Goal: Information Seeking & Learning: Learn about a topic

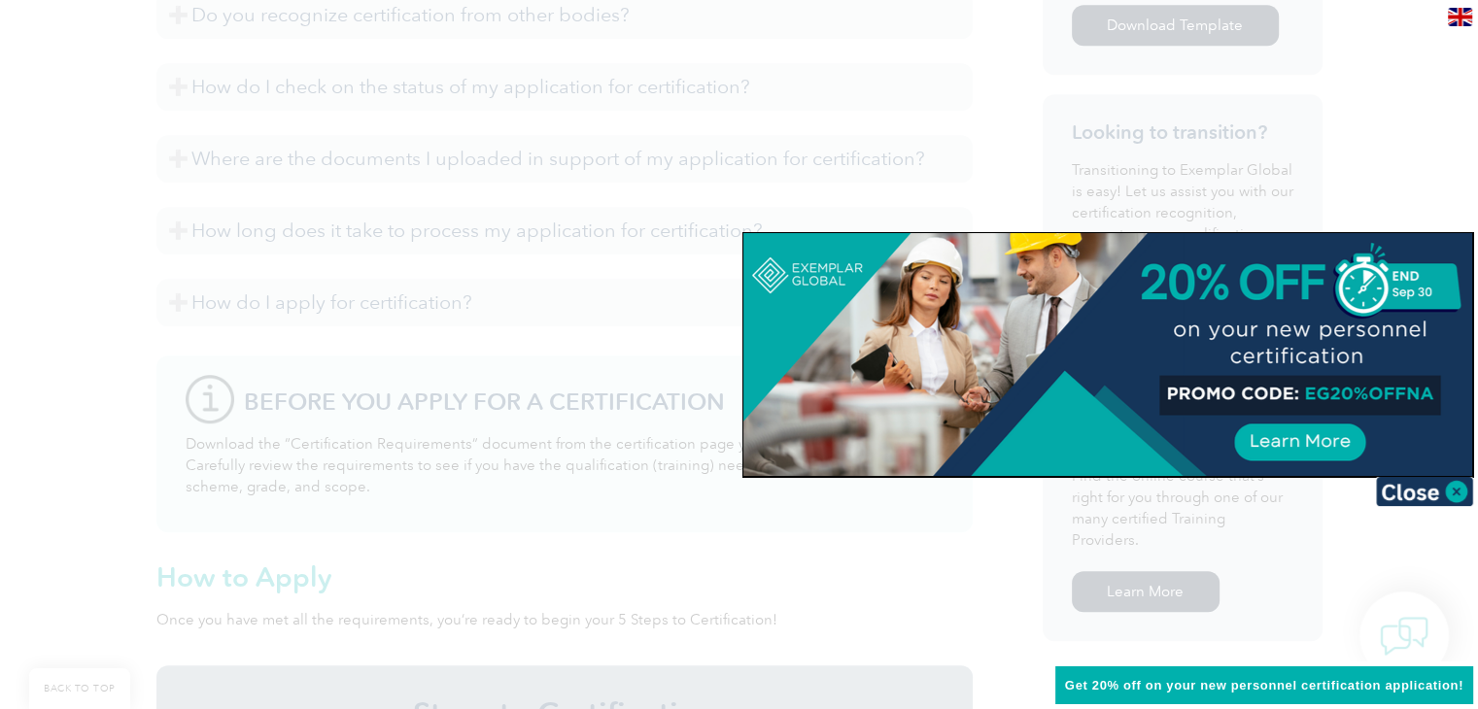
scroll to position [1146, 0]
click at [1455, 488] on img at bounding box center [1424, 491] width 97 height 29
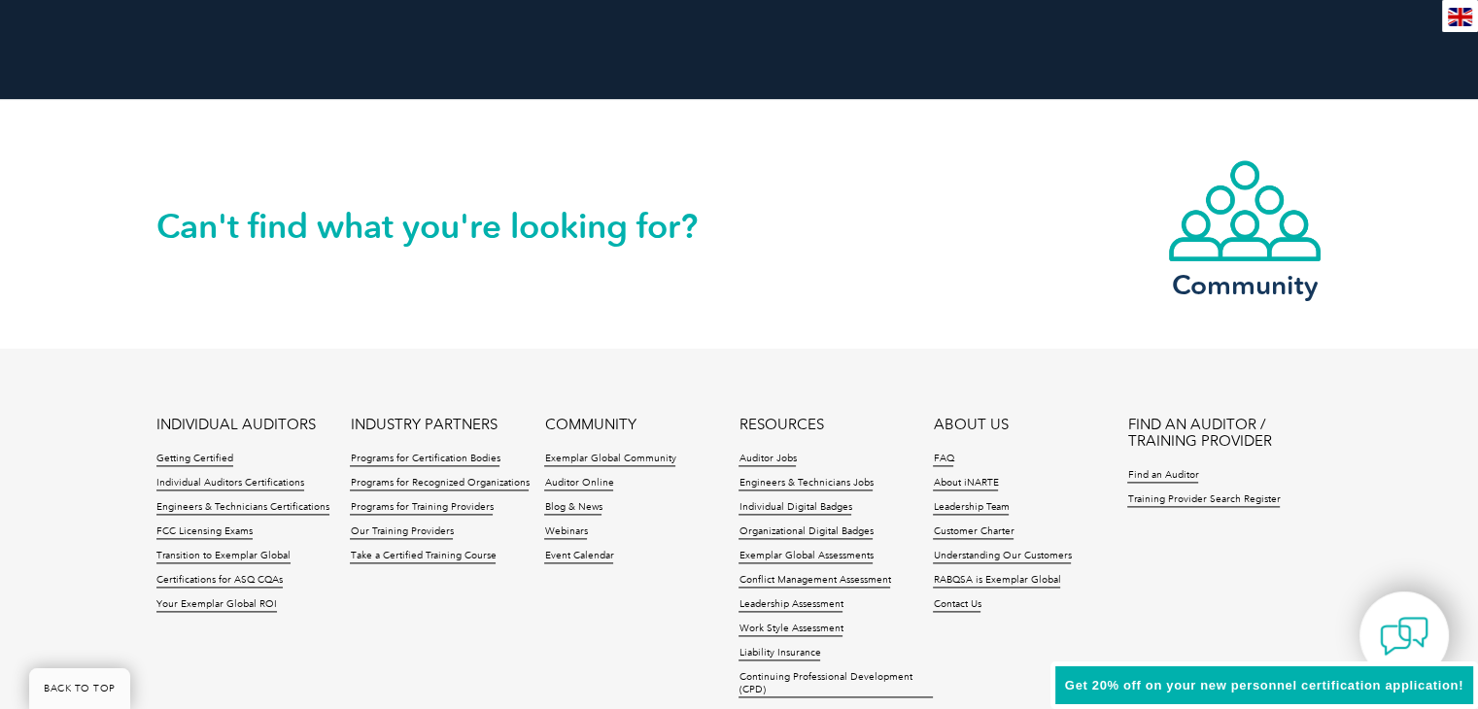
scroll to position [2578, 0]
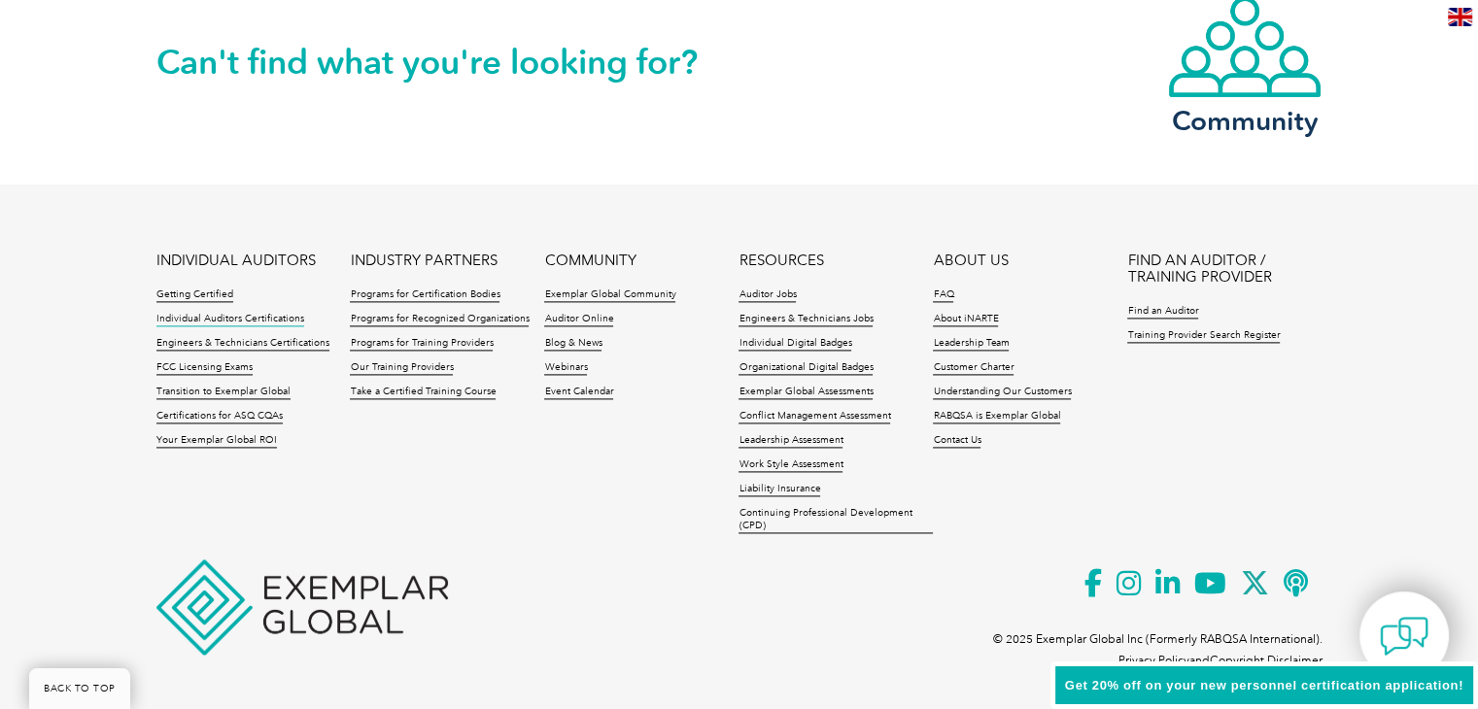
click at [245, 315] on link "Individual Auditors Certifications" at bounding box center [230, 320] width 148 height 14
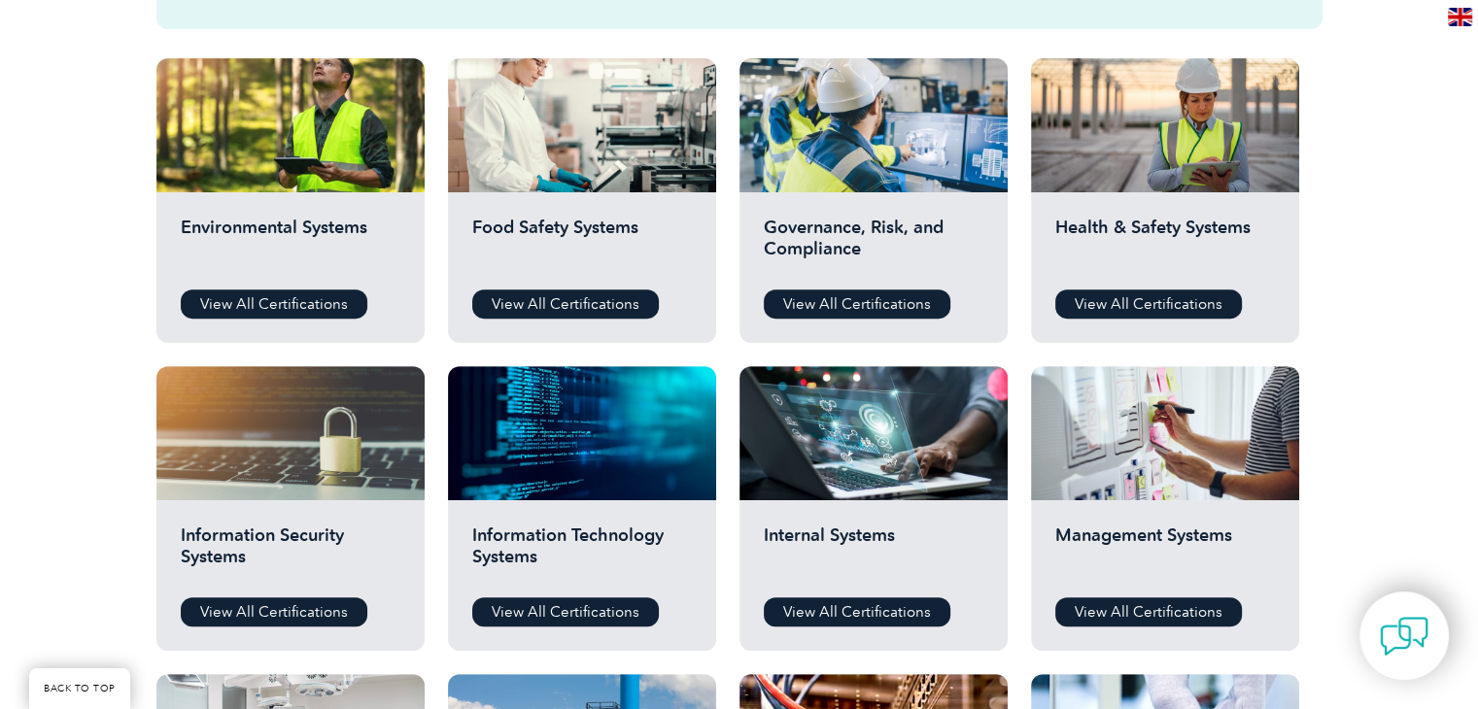
scroll to position [680, 0]
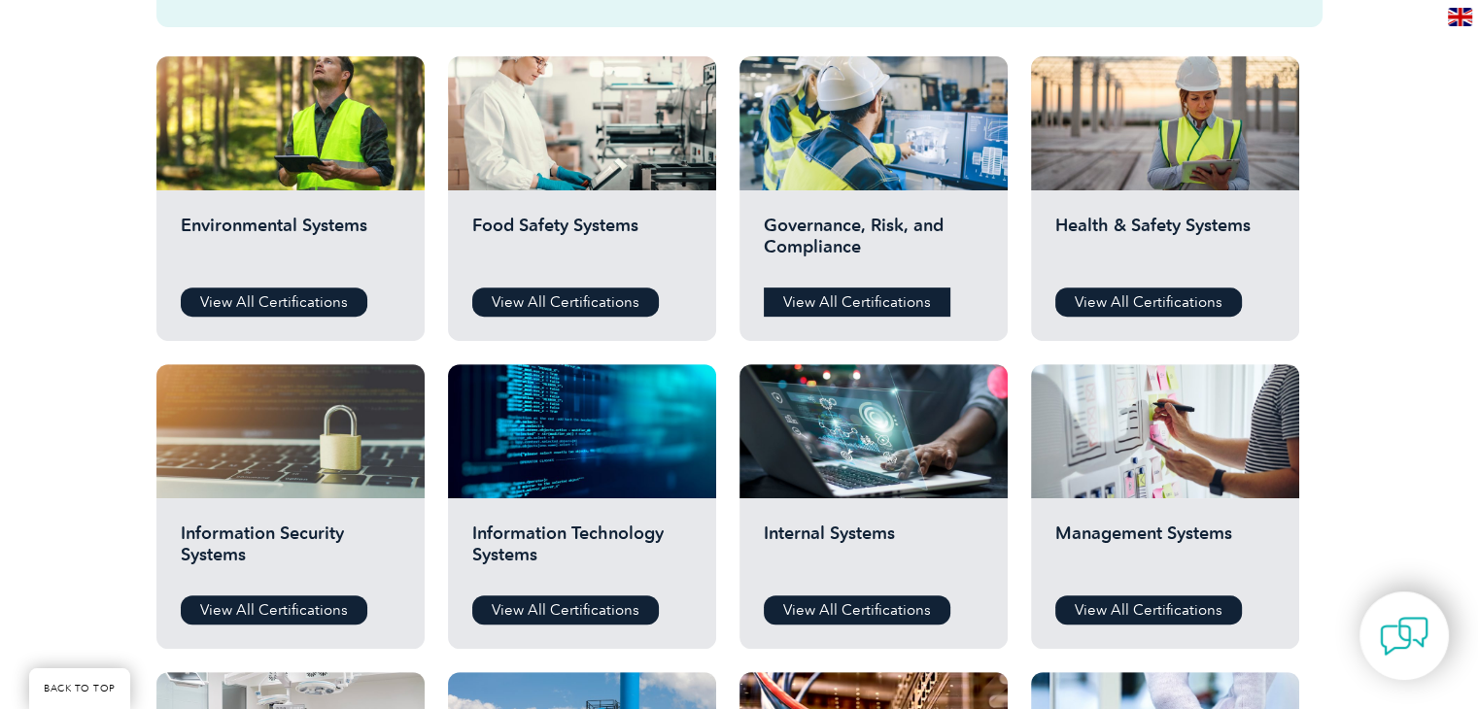
click at [893, 289] on link "View All Certifications" at bounding box center [857, 302] width 187 height 29
click at [273, 599] on link "View All Certifications" at bounding box center [274, 610] width 187 height 29
